Goal: Task Accomplishment & Management: Manage account settings

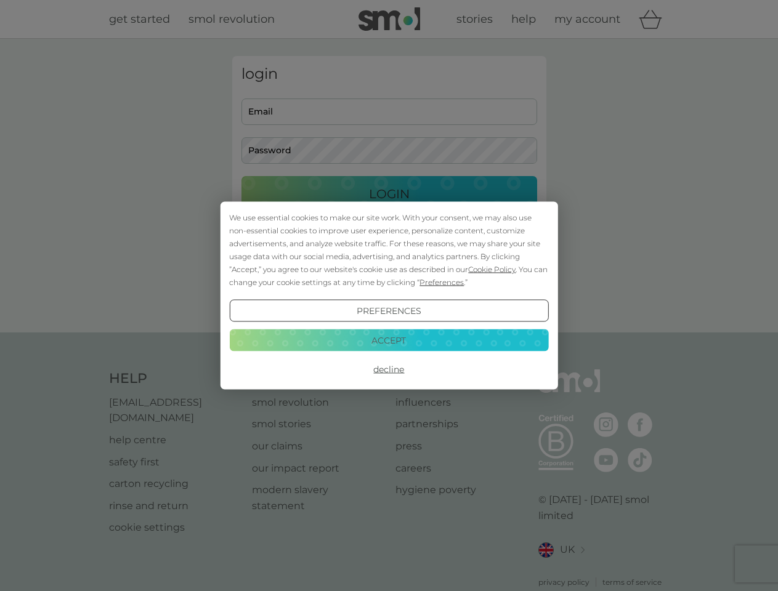
click at [492, 269] on span "Cookie Policy" at bounding box center [491, 269] width 47 height 9
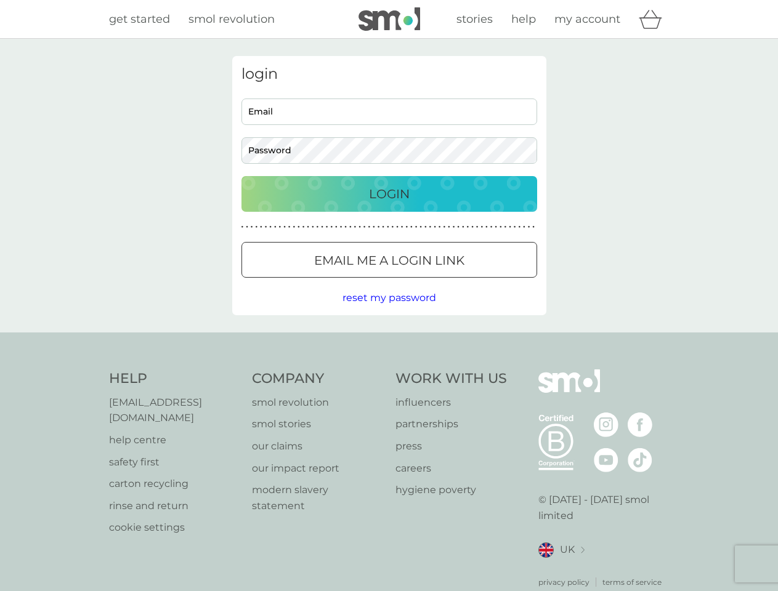
click at [440, 282] on div "login Email Password Login ● ● ● ● ● ● ● ● ● ● ● ● ● ● ● ● ● ● ● ● ● ● ● ● ● ● …" at bounding box center [389, 185] width 314 height 259
click at [388, 311] on div "login Email Password Login ● ● ● ● ● ● ● ● ● ● ● ● ● ● ● ● ● ● ● ● ● ● ● ● ● ● …" at bounding box center [389, 185] width 314 height 259
click at [388, 369] on div "Help [EMAIL_ADDRESS][DOMAIN_NAME] help centre safety first carton recycling rin…" at bounding box center [389, 478] width 560 height 219
click at [388, 340] on div "Help [EMAIL_ADDRESS][DOMAIN_NAME] help centre safety first carton recycling rin…" at bounding box center [389, 478] width 778 height 292
